Goal: Browse casually

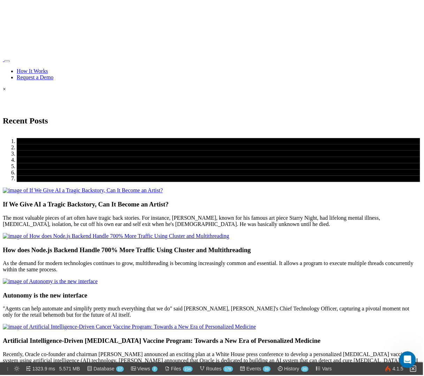
click at [228, 56] on nav "How It Works Request a Demo" at bounding box center [212, 68] width 418 height 24
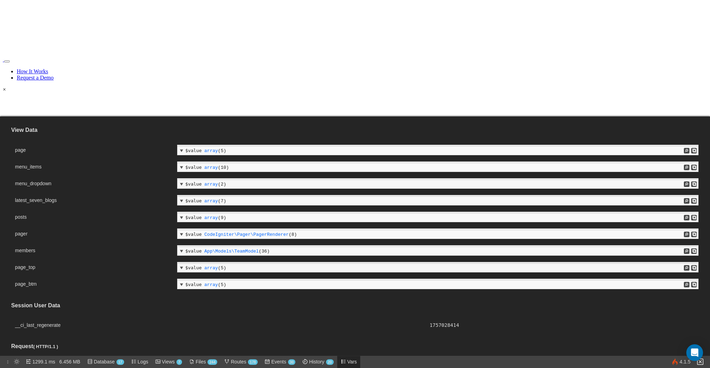
click at [548, 194] on div "If We Give AI a Tragic Backstory, Can It Become an Artist? The most valuable pi…" at bounding box center [355, 214] width 704 height 40
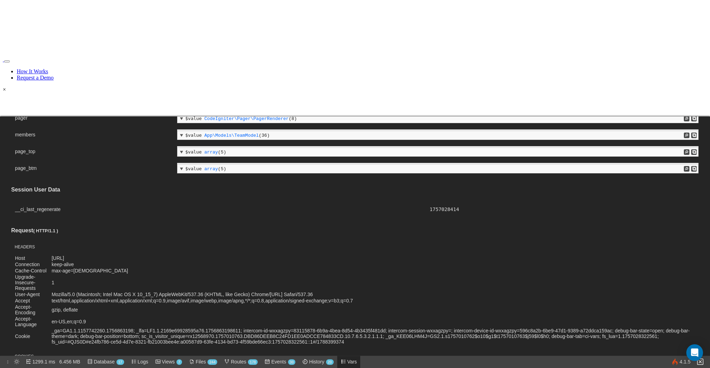
scroll to position [113, 0]
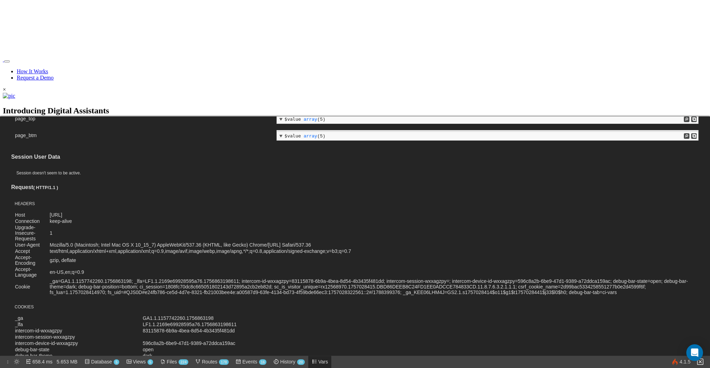
scroll to position [258, 0]
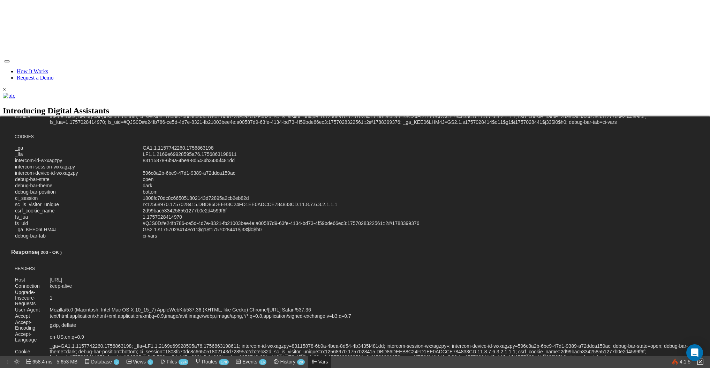
click at [84, 134] on section "Welcome to TEAMCAL AI The World's Most Advanced Team Scheduling Software TEAMCA…" at bounding box center [355, 202] width 704 height 136
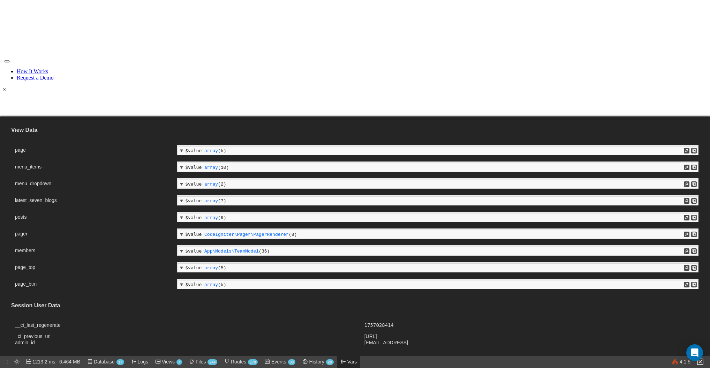
click at [131, 194] on div "If We Give AI a Tragic Backstory, Can It Become an Artist? The most valuable pi…" at bounding box center [355, 214] width 704 height 40
click at [516, 194] on div "If We Give AI a Tragic Backstory, Can It Become an Artist? The most valuable pi…" at bounding box center [355, 214] width 704 height 40
click at [189, 194] on div "If We Give AI a Tragic Backstory, Can It Become an Artist? The most valuable pi…" at bounding box center [355, 214] width 704 height 40
drag, startPoint x: 96, startPoint y: 60, endPoint x: 40, endPoint y: 61, distance: 56.2
click at [30, 133] on div "Signed in as [EMAIL_ADDRESS]" at bounding box center [355, 136] width 704 height 6
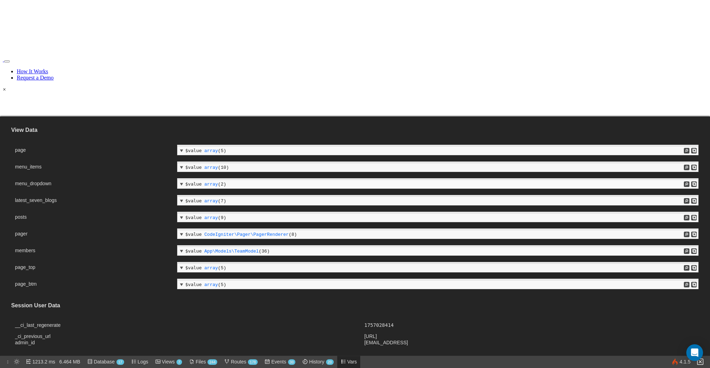
click at [129, 194] on div "If We Give AI a Tragic Backstory, Can It Become an Artist? The most valuable pi…" at bounding box center [355, 214] width 704 height 40
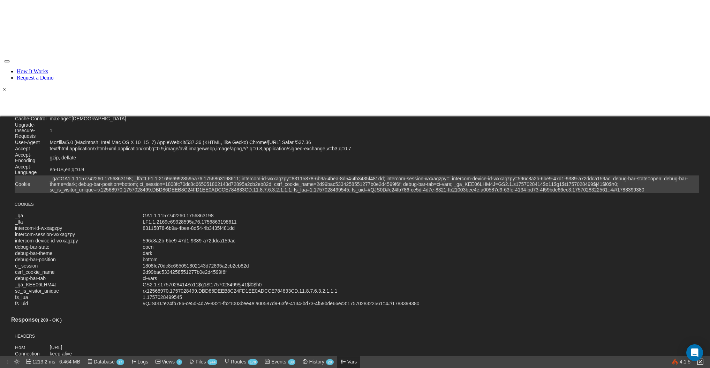
scroll to position [281, 0]
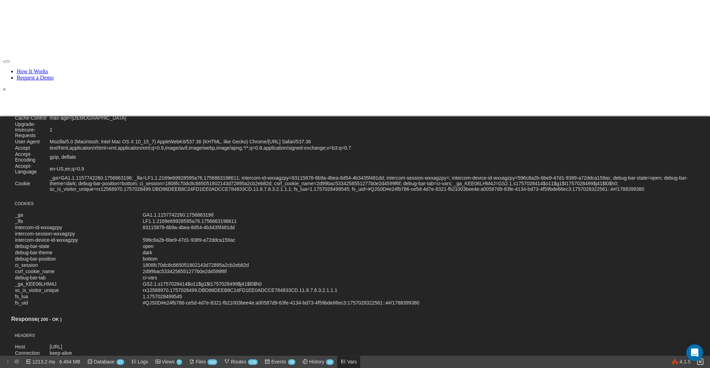
click at [148, 194] on div "If We Give AI a Tragic Backstory, Can It Become an Artist? The most valuable pi…" at bounding box center [355, 214] width 704 height 40
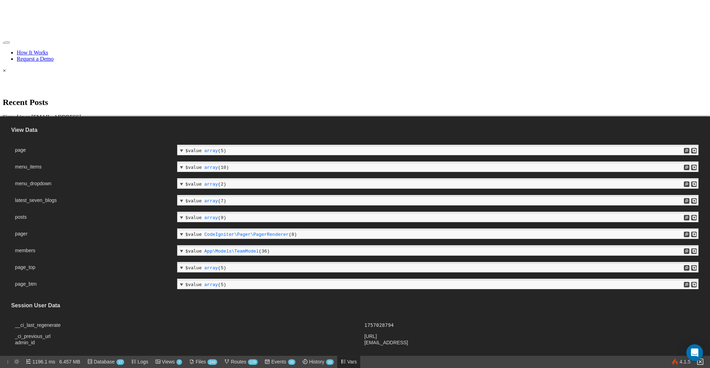
scroll to position [25, 0]
click at [125, 169] on div "If We Give AI a Tragic Backstory, Can It Become an Artist? The most valuable pi…" at bounding box center [355, 189] width 704 height 40
click at [144, 169] on div "If We Give AI a Tragic Backstory, Can It Become an Artist? The most valuable pi…" at bounding box center [355, 189] width 704 height 40
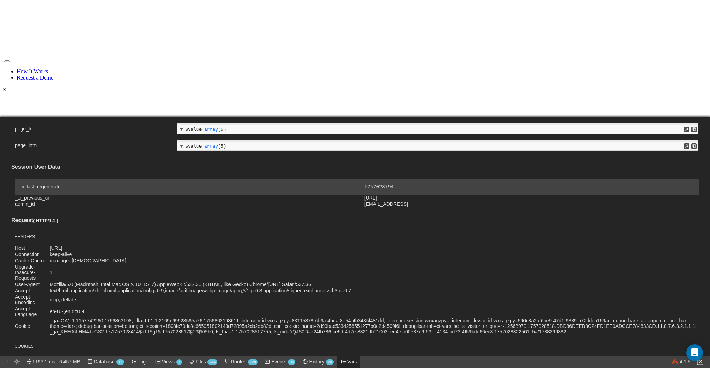
scroll to position [132, 0]
